Goal: Information Seeking & Learning: Learn about a topic

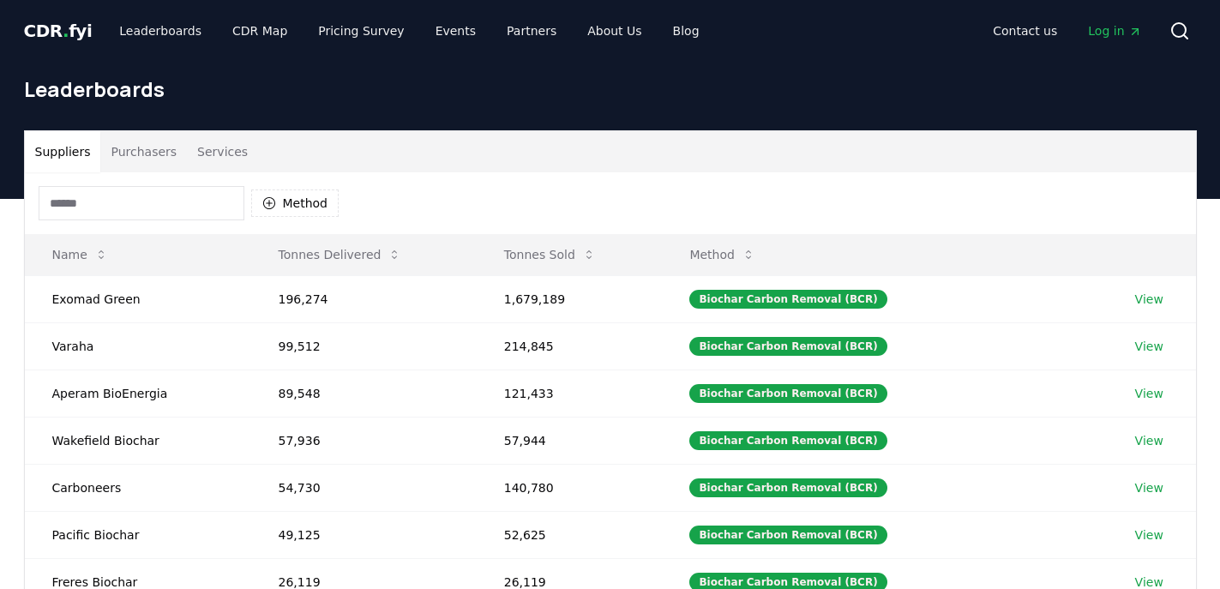
click at [62, 158] on button "Suppliers" at bounding box center [63, 151] width 76 height 41
click at [258, 182] on div "Method" at bounding box center [610, 203] width 1171 height 62
click at [283, 208] on button "Method" at bounding box center [295, 202] width 88 height 27
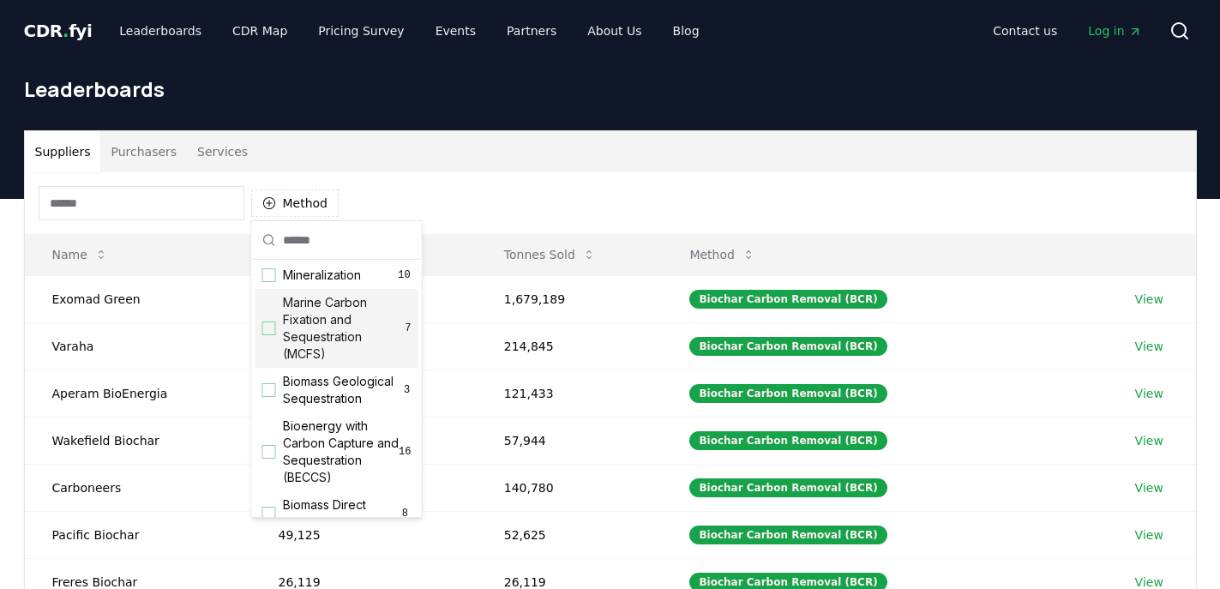
click at [266, 329] on div "Suggestions" at bounding box center [269, 328] width 14 height 14
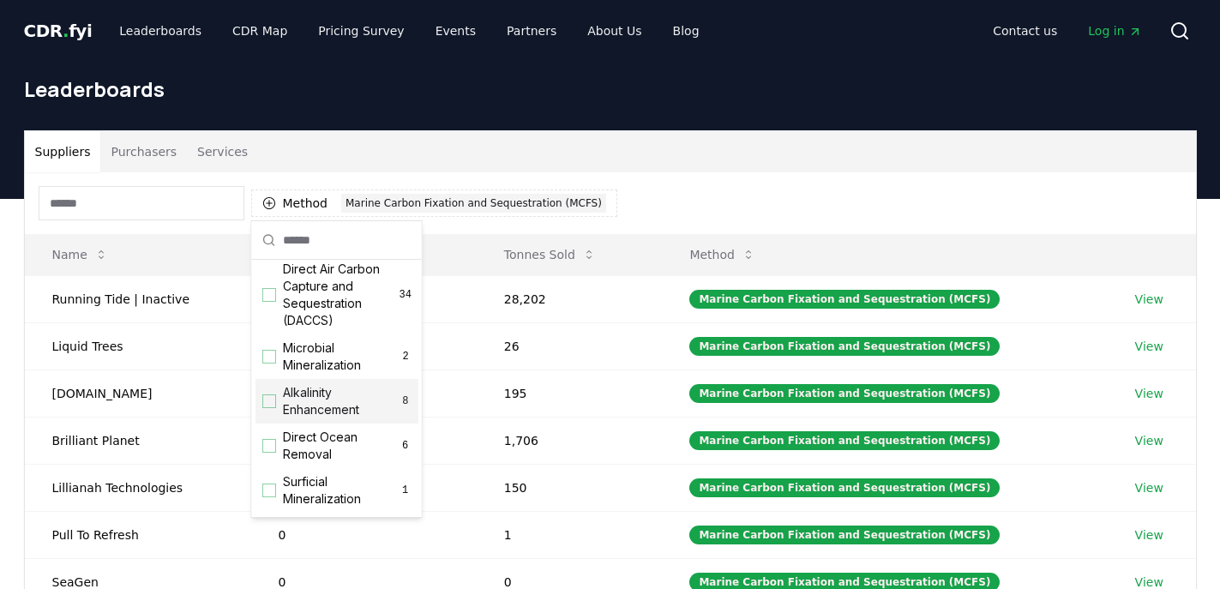
click at [274, 395] on div "Suggestions" at bounding box center [269, 401] width 14 height 14
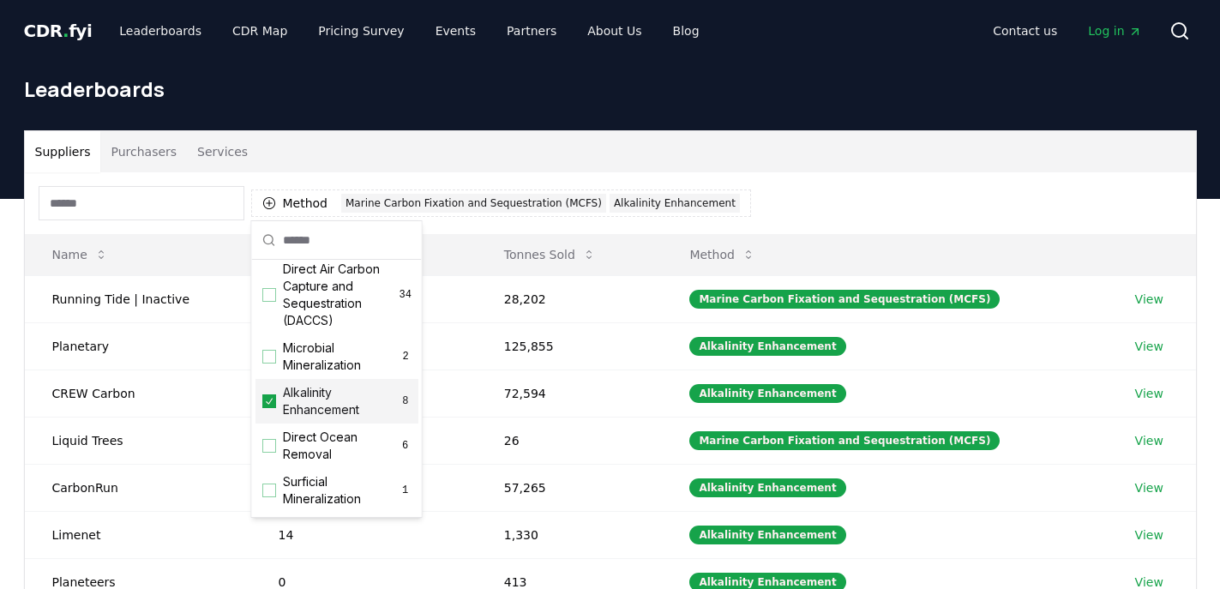
scroll to position [411, 0]
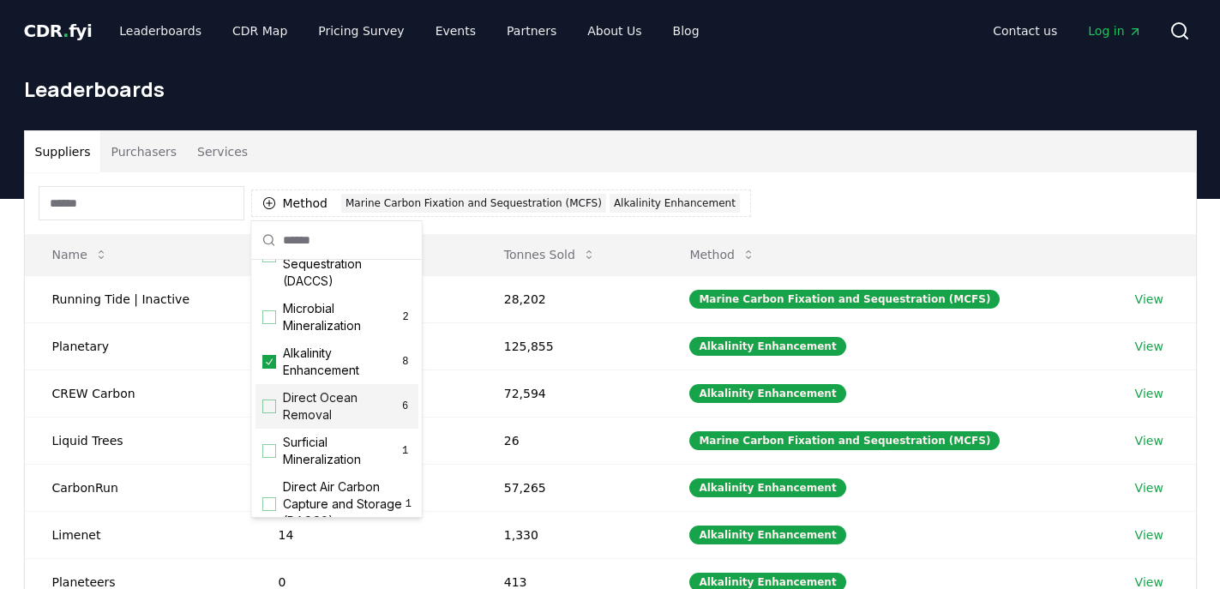
click at [264, 415] on div "Direct Ocean Removal 6" at bounding box center [336, 406] width 163 height 45
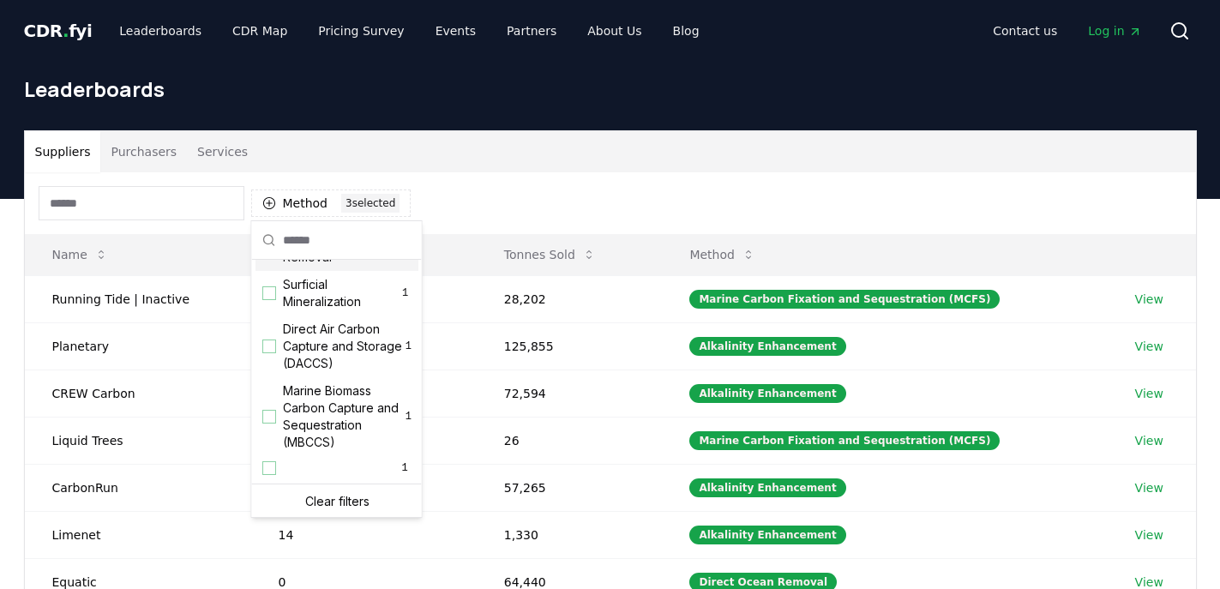
scroll to position [570, 0]
click at [264, 415] on div "Suggestions" at bounding box center [269, 415] width 14 height 14
click at [567, 191] on div "Method 4 4 selected" at bounding box center [610, 203] width 1171 height 62
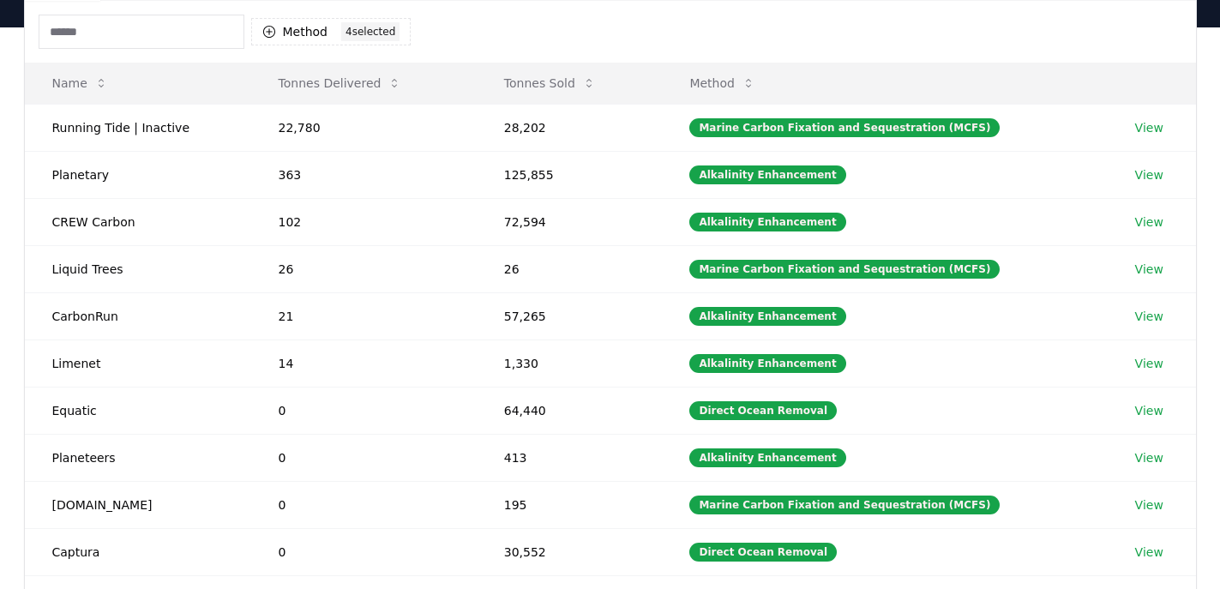
scroll to position [226, 0]
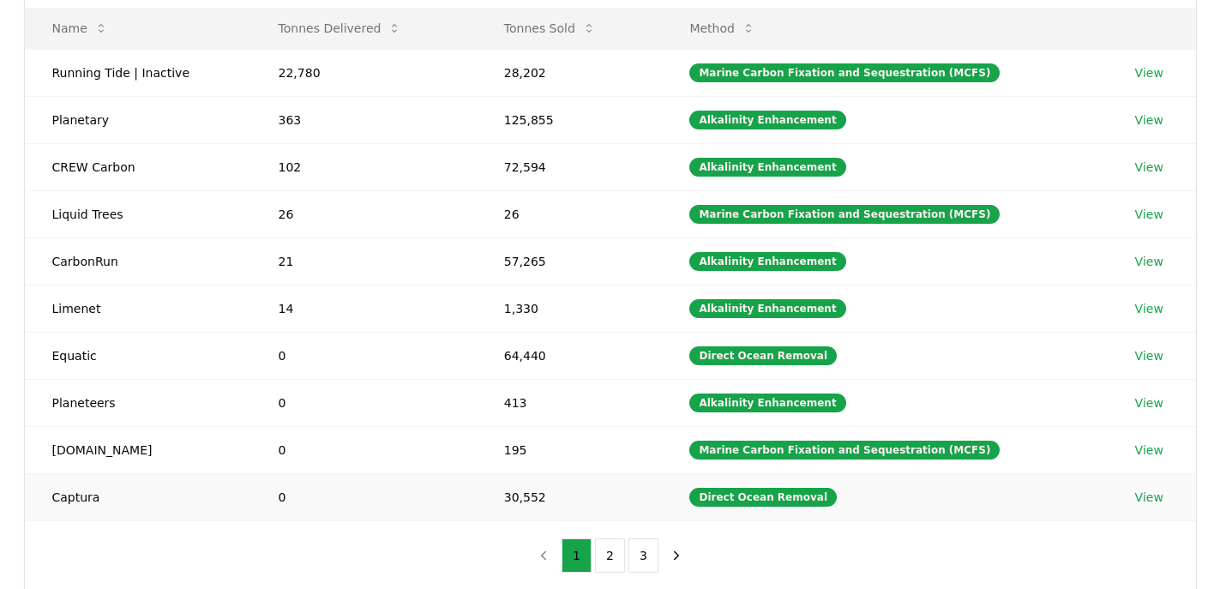
click at [1142, 490] on link "View" at bounding box center [1149, 497] width 28 height 17
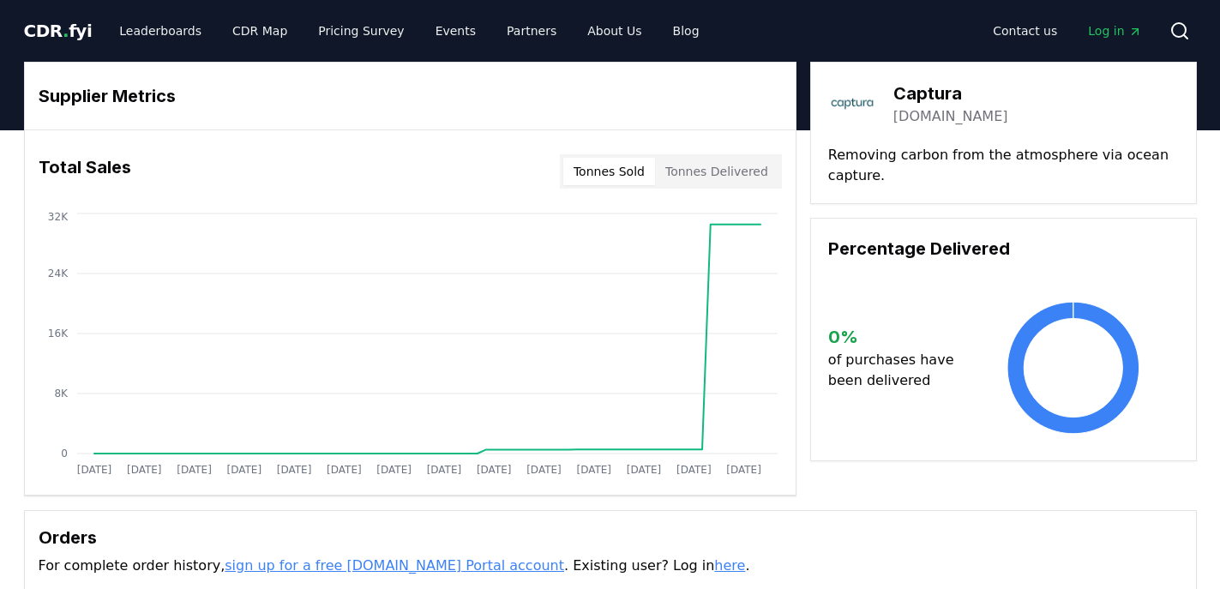
click at [50, 28] on span "CDR . fyi" at bounding box center [58, 31] width 69 height 21
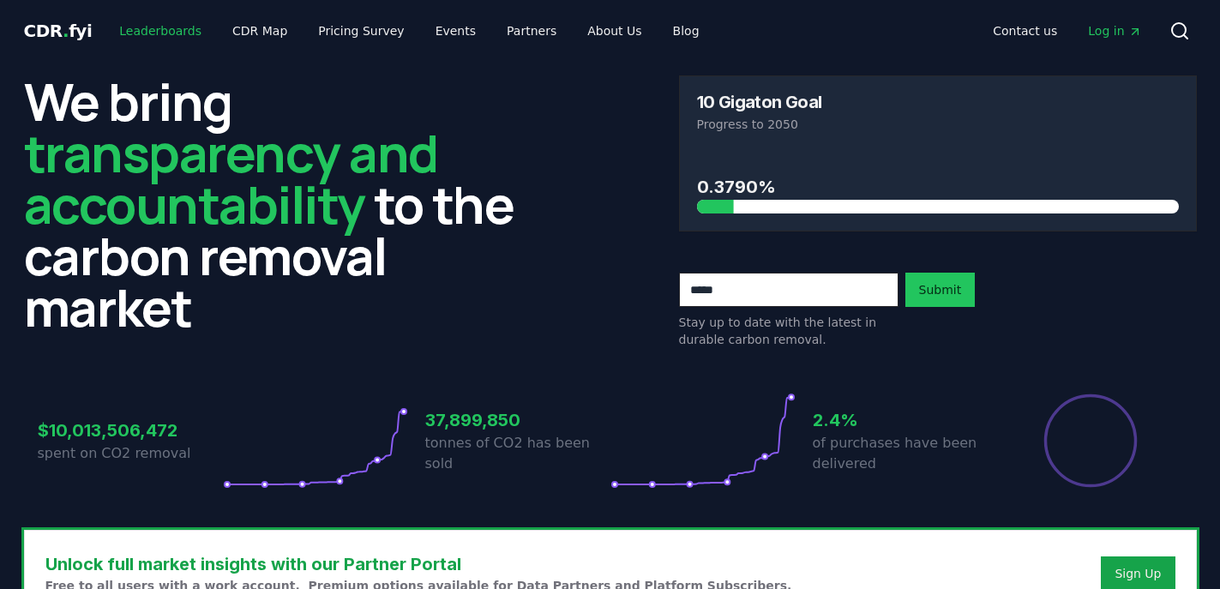
click at [139, 27] on link "Leaderboards" at bounding box center [160, 30] width 110 height 31
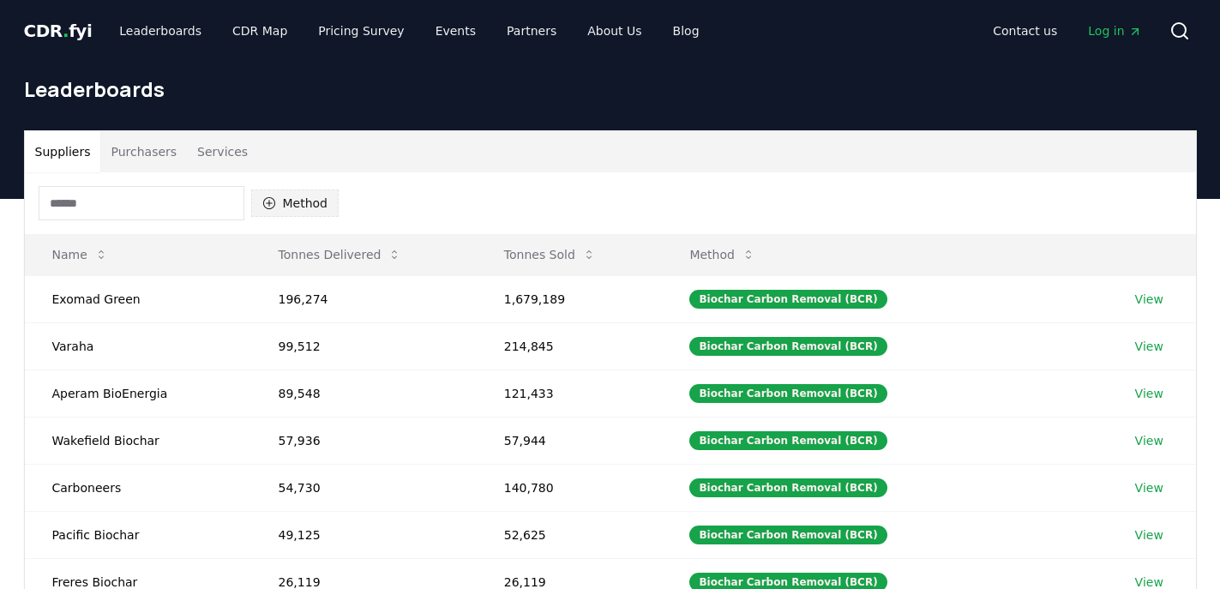
click at [295, 206] on button "Method" at bounding box center [295, 202] width 88 height 27
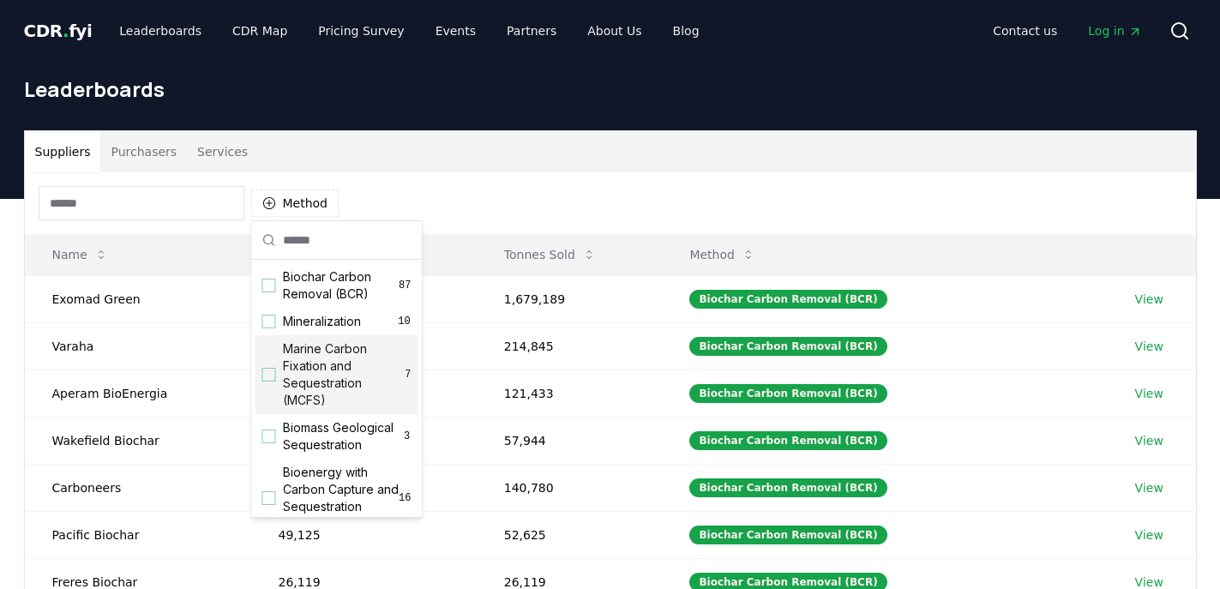
click at [291, 373] on span "Marine Carbon Fixation and Sequestration (MCFS)" at bounding box center [344, 374] width 123 height 69
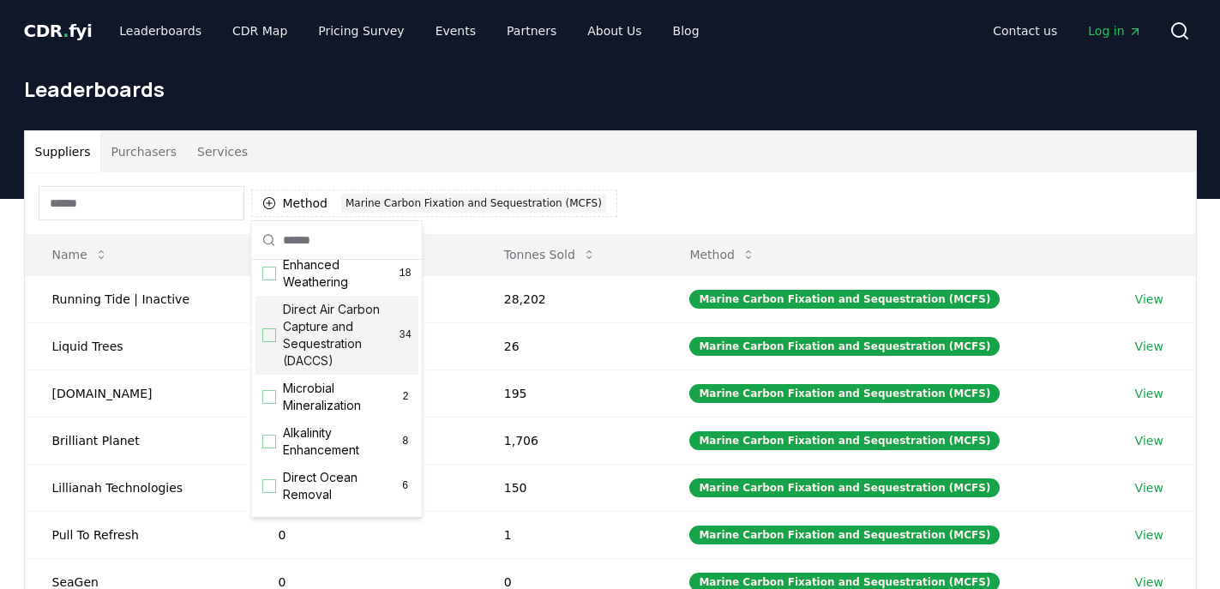
scroll to position [335, 0]
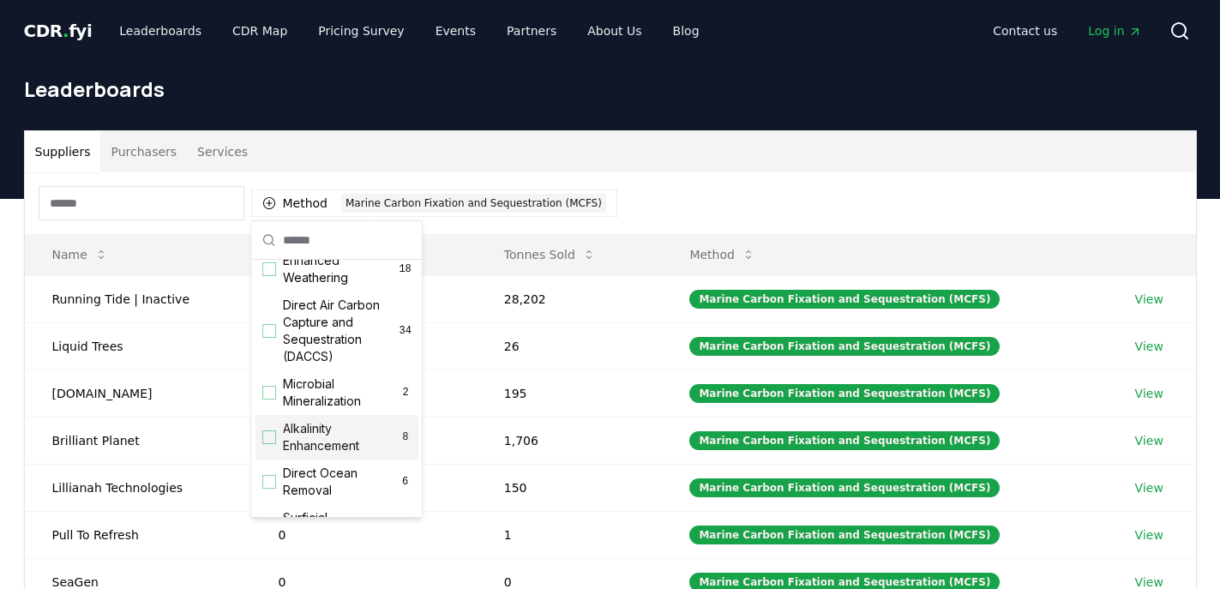
click at [255, 434] on div "Alkalinity Enhancement 8" at bounding box center [336, 437] width 163 height 45
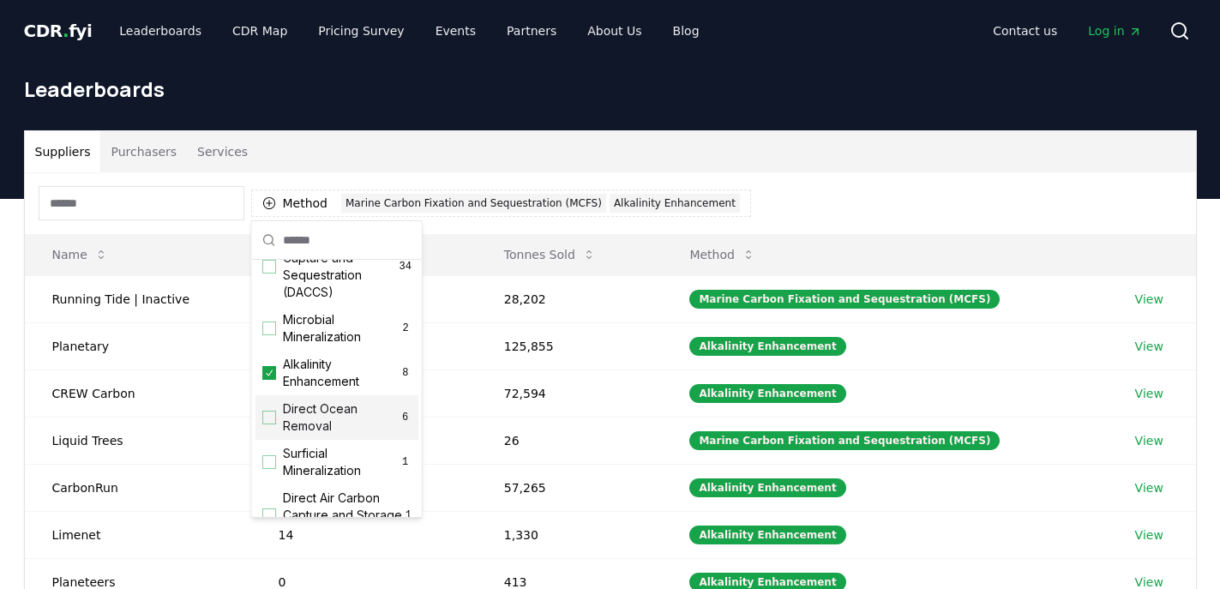
click at [268, 439] on div "Direct Ocean Removal 6" at bounding box center [336, 417] width 163 height 45
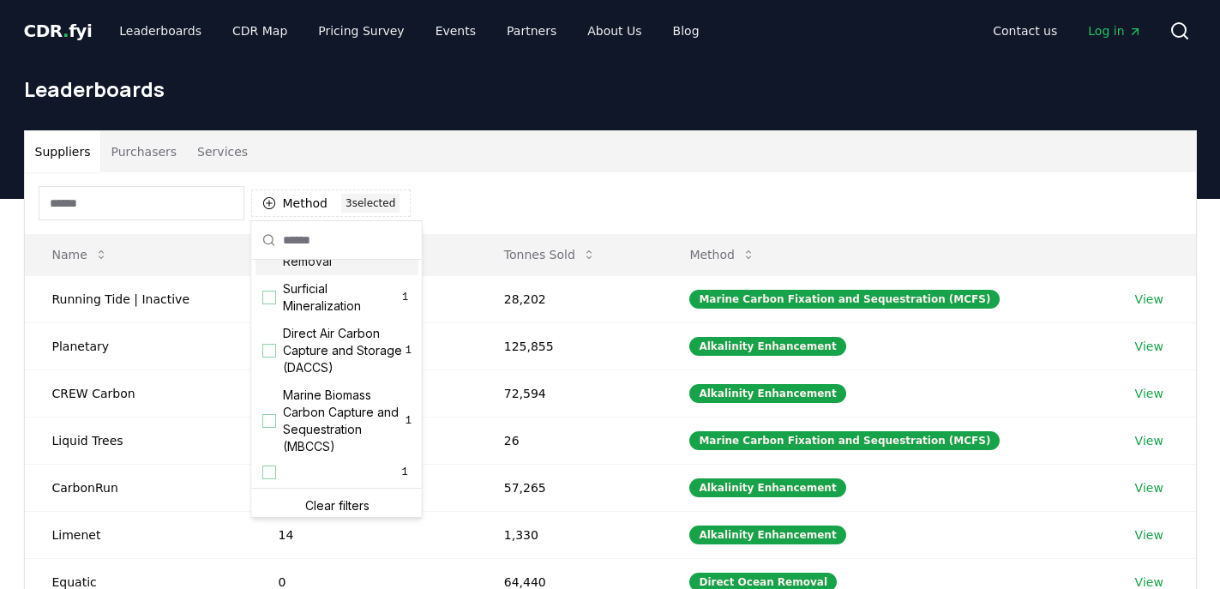
scroll to position [570, 0]
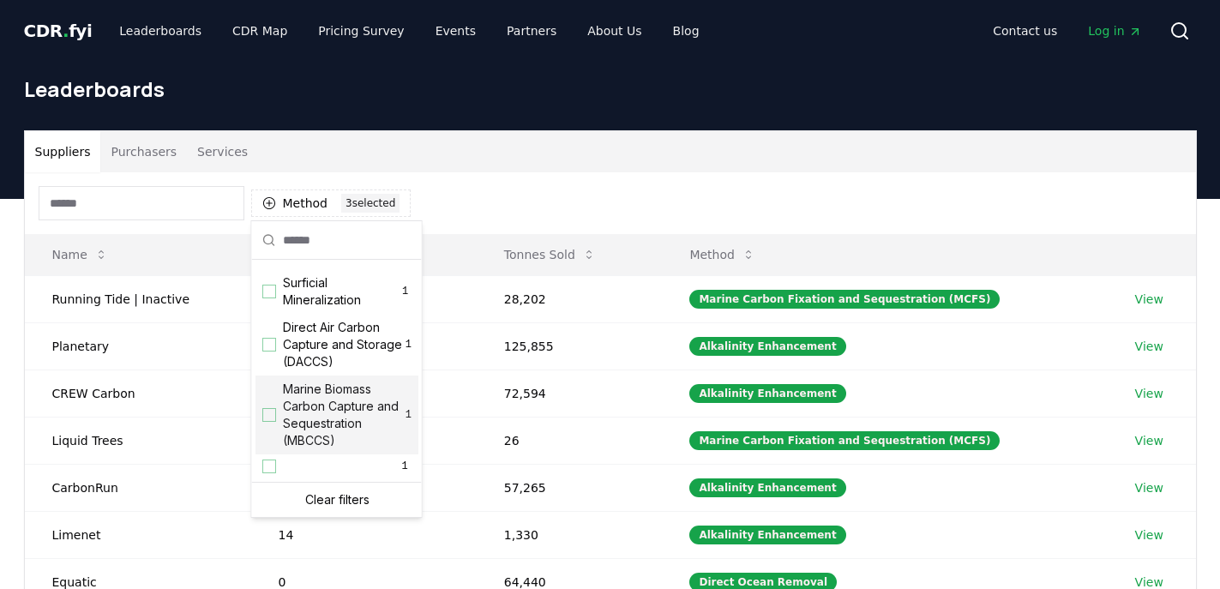
click at [272, 417] on div "Suggestions" at bounding box center [269, 415] width 14 height 14
click at [656, 143] on div "Suppliers Purchasers Services" at bounding box center [610, 151] width 1171 height 41
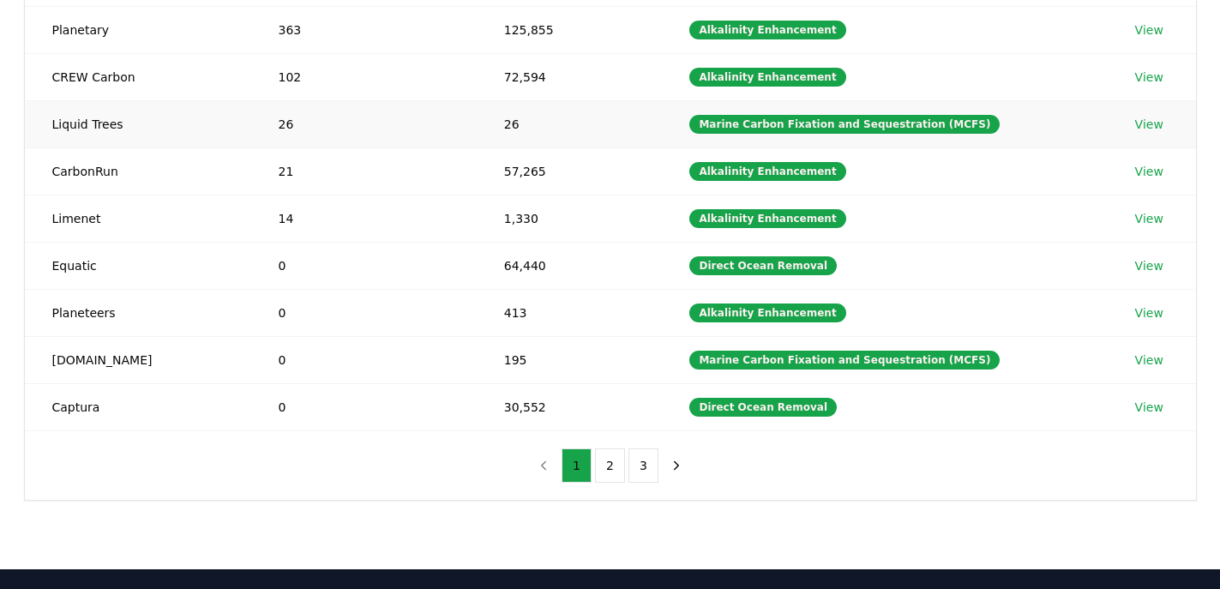
scroll to position [452, 0]
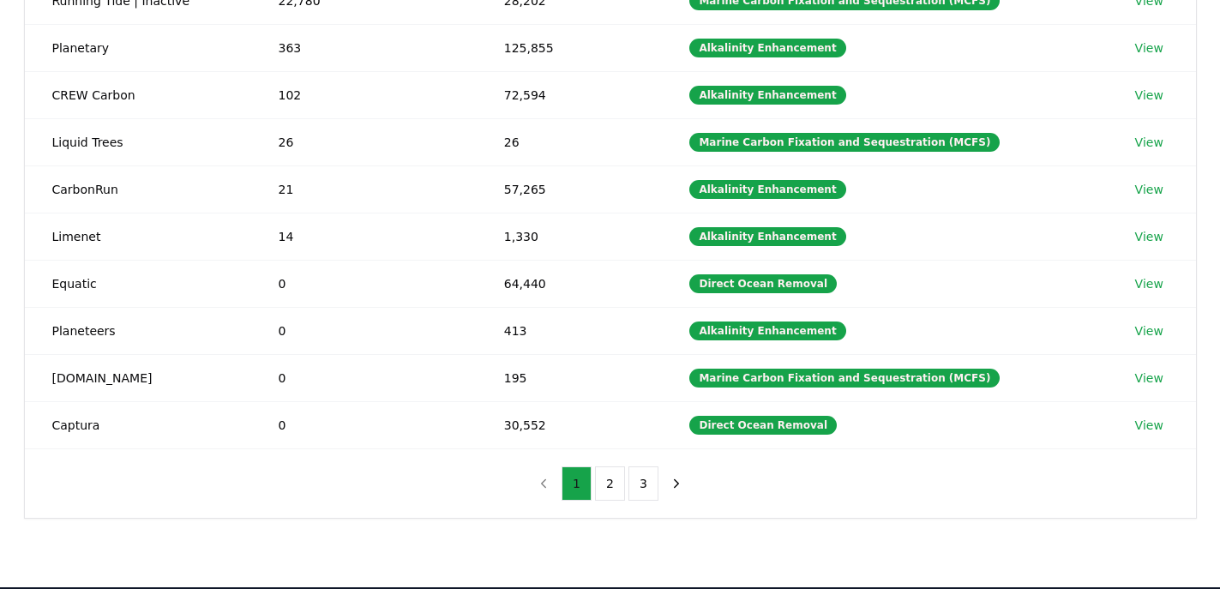
scroll to position [342, 0]
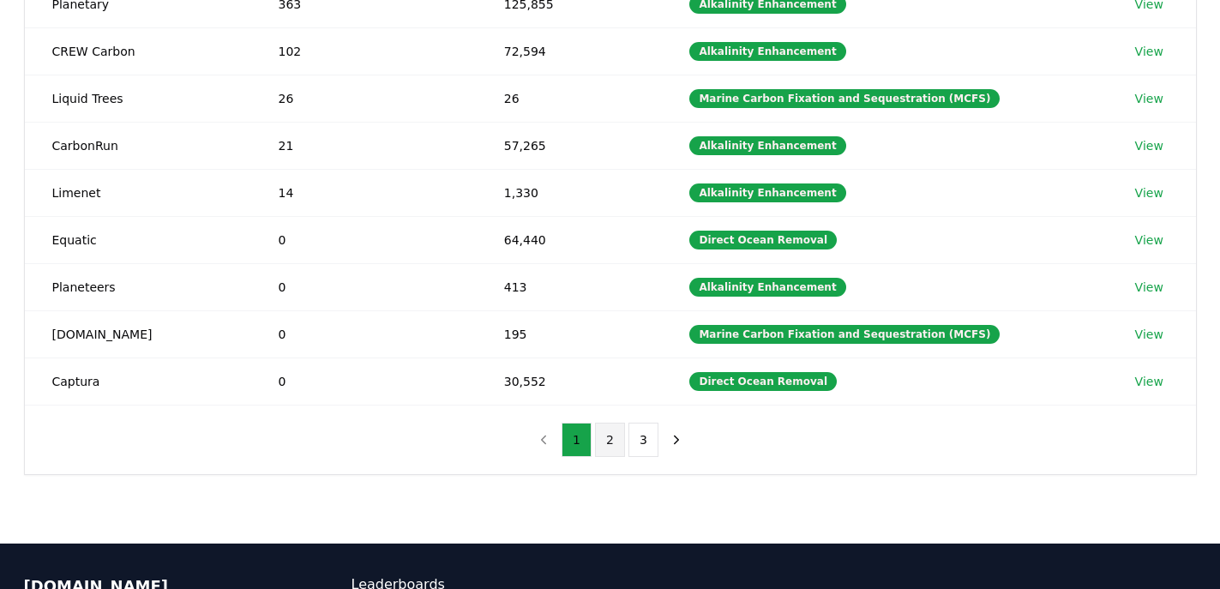
click at [607, 447] on button "2" at bounding box center [610, 440] width 30 height 34
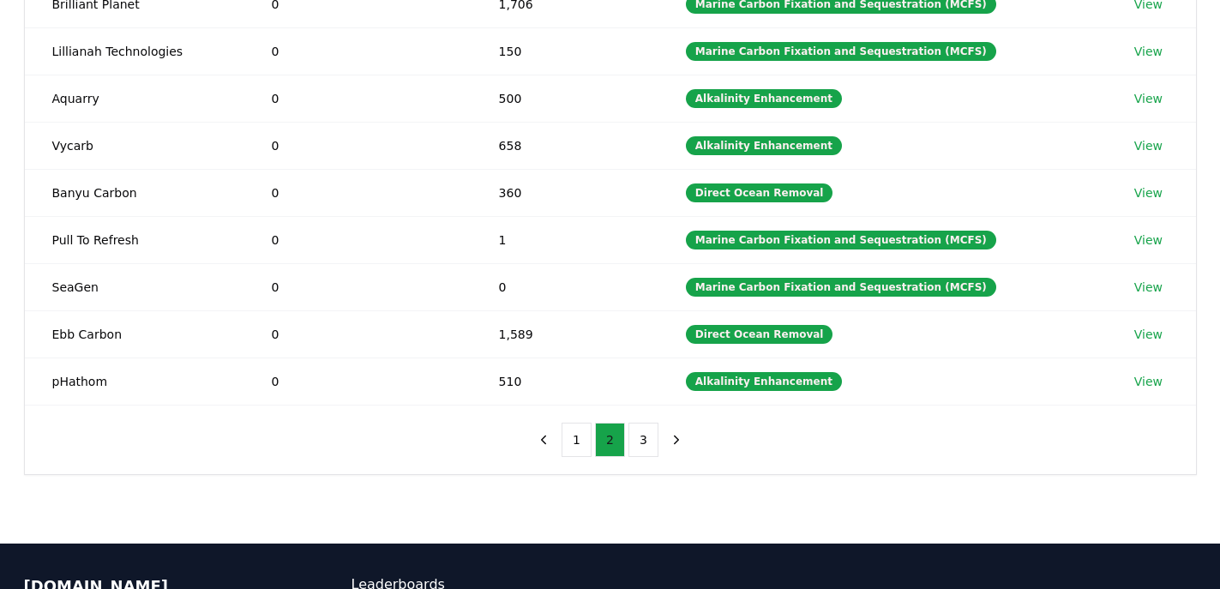
scroll to position [254, 0]
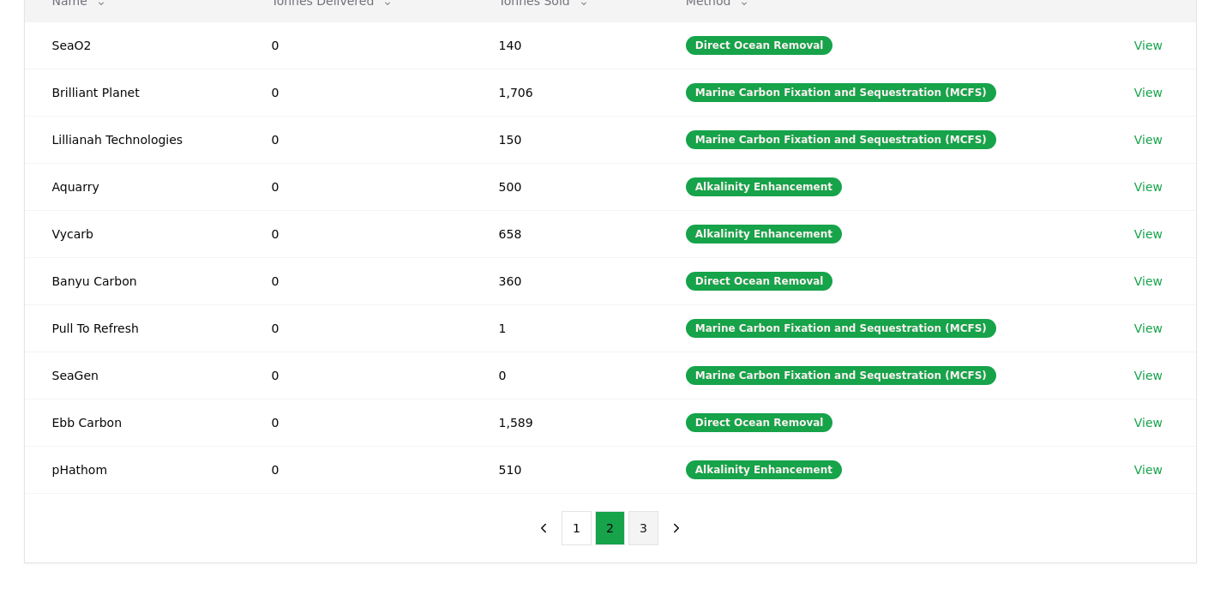
click at [636, 525] on button "3" at bounding box center [643, 528] width 30 height 34
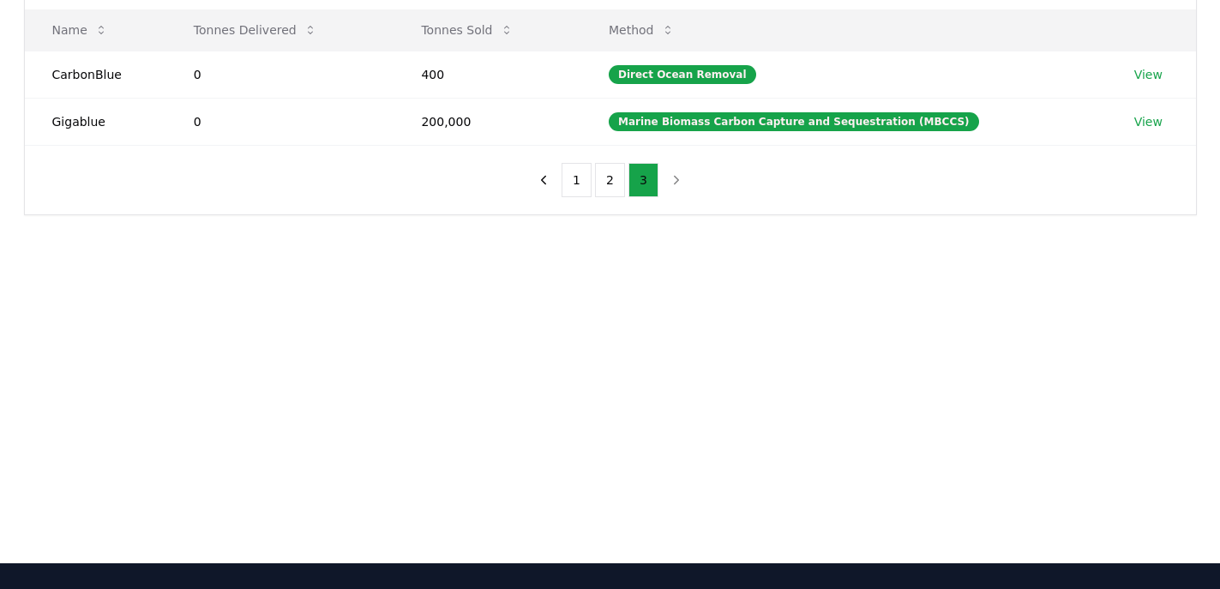
scroll to position [0, 0]
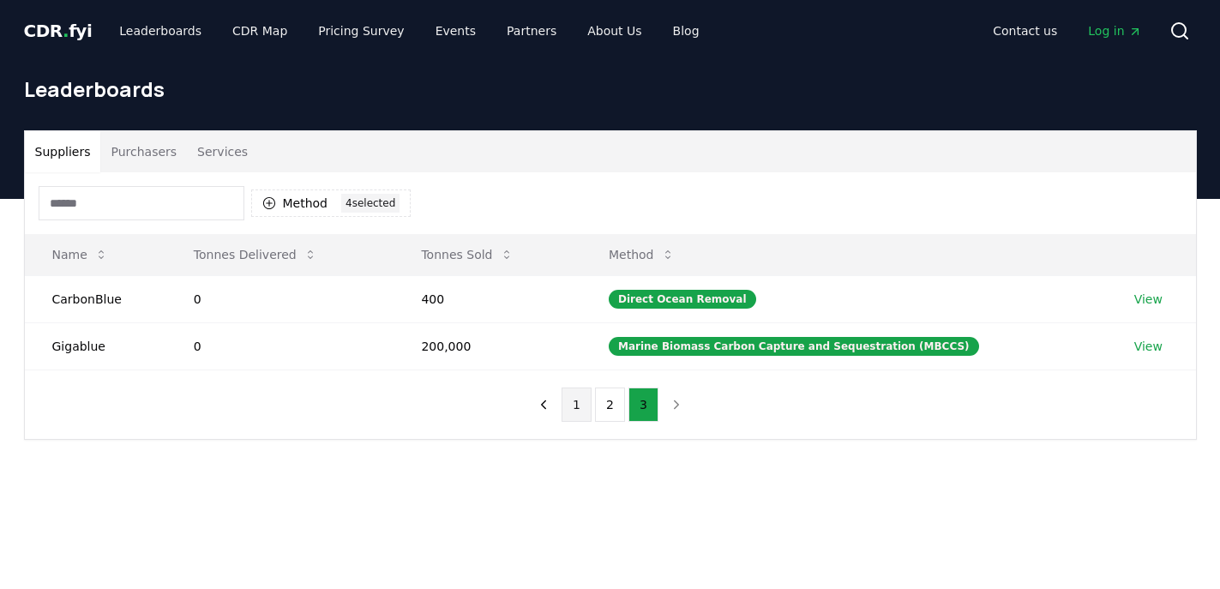
click at [572, 410] on button "1" at bounding box center [576, 404] width 30 height 34
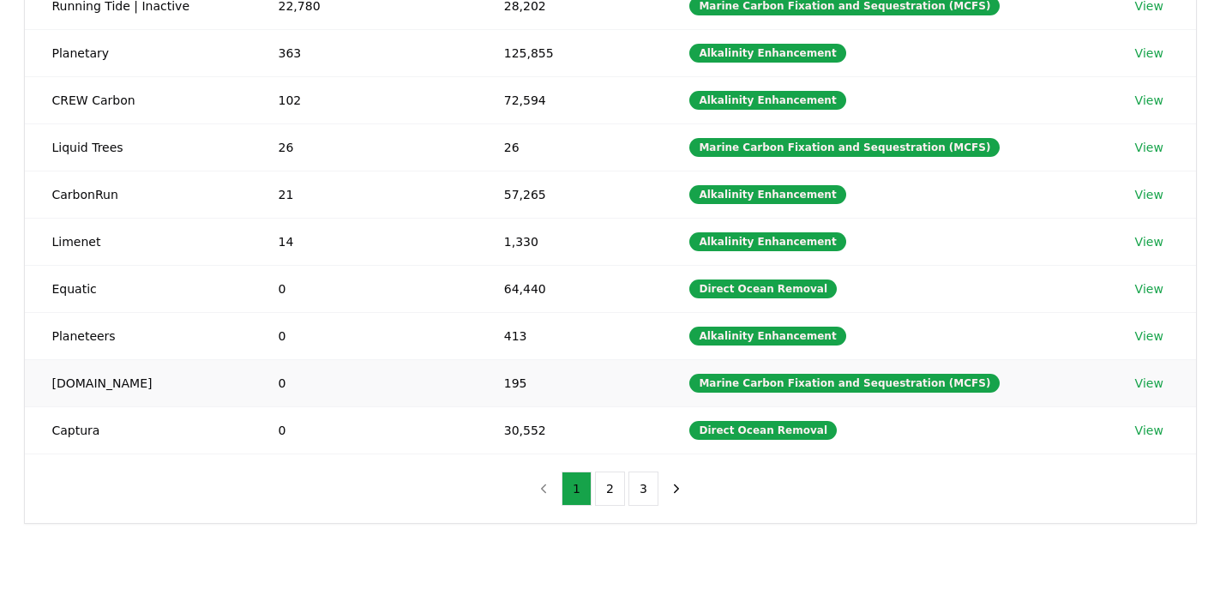
scroll to position [318, 0]
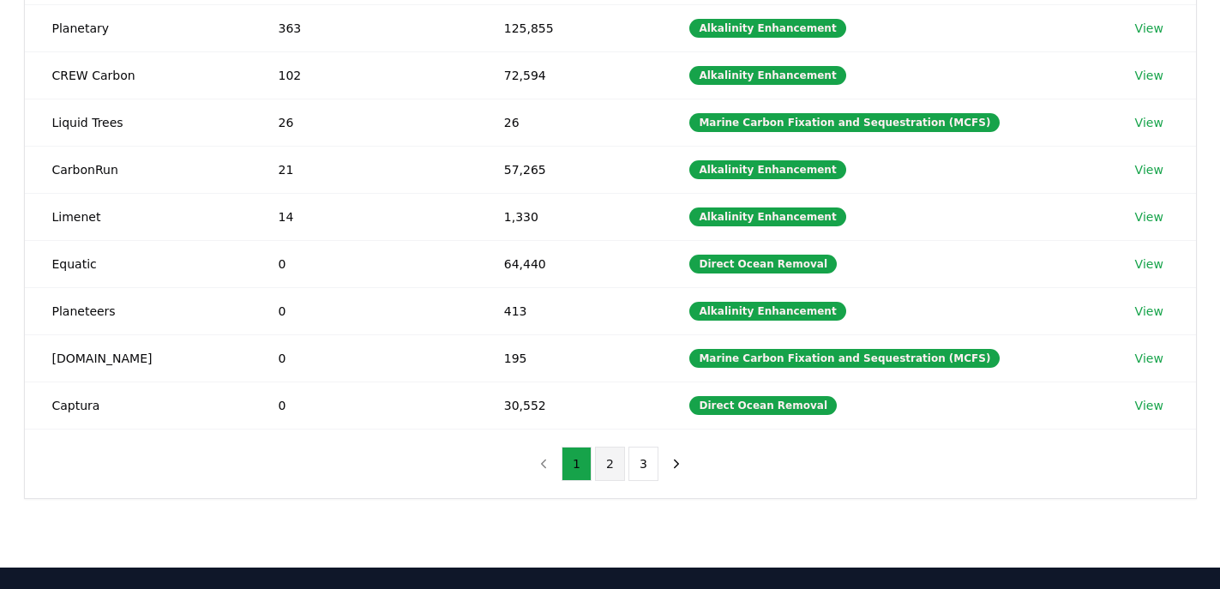
click at [612, 465] on button "2" at bounding box center [610, 464] width 30 height 34
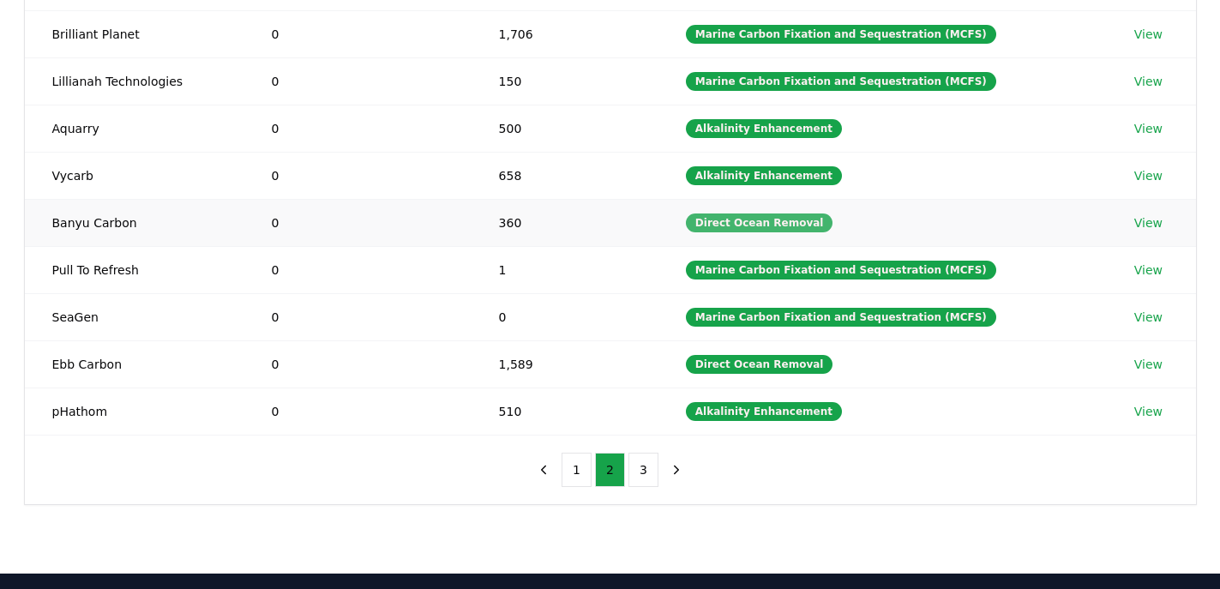
scroll to position [368, 0]
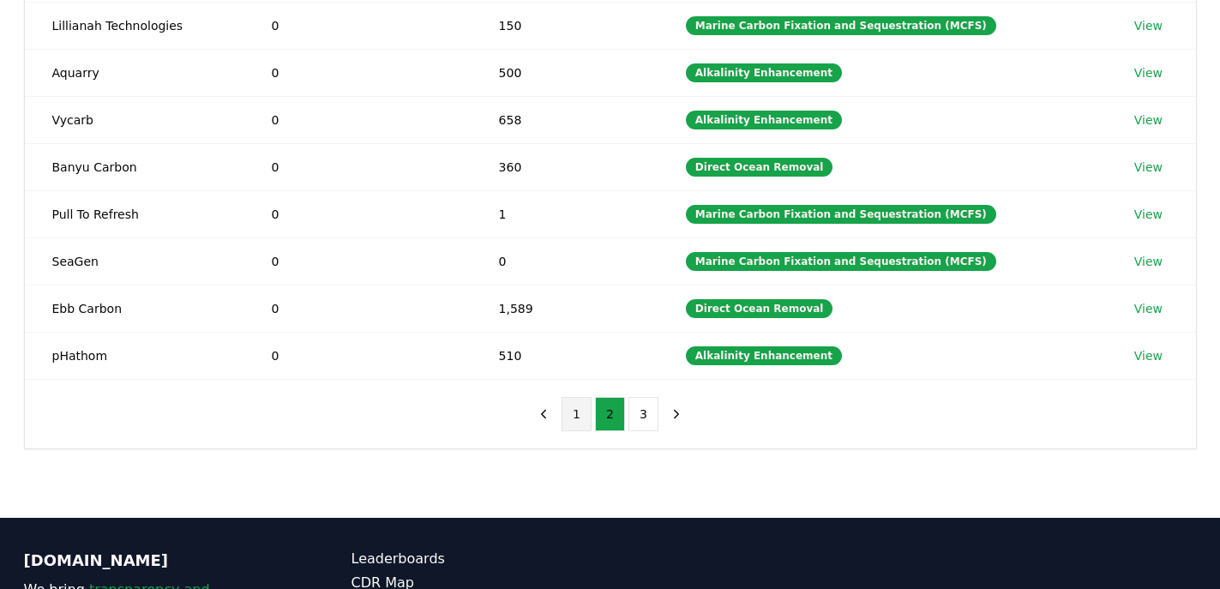
click at [579, 419] on button "1" at bounding box center [576, 414] width 30 height 34
